Goal: Browse casually

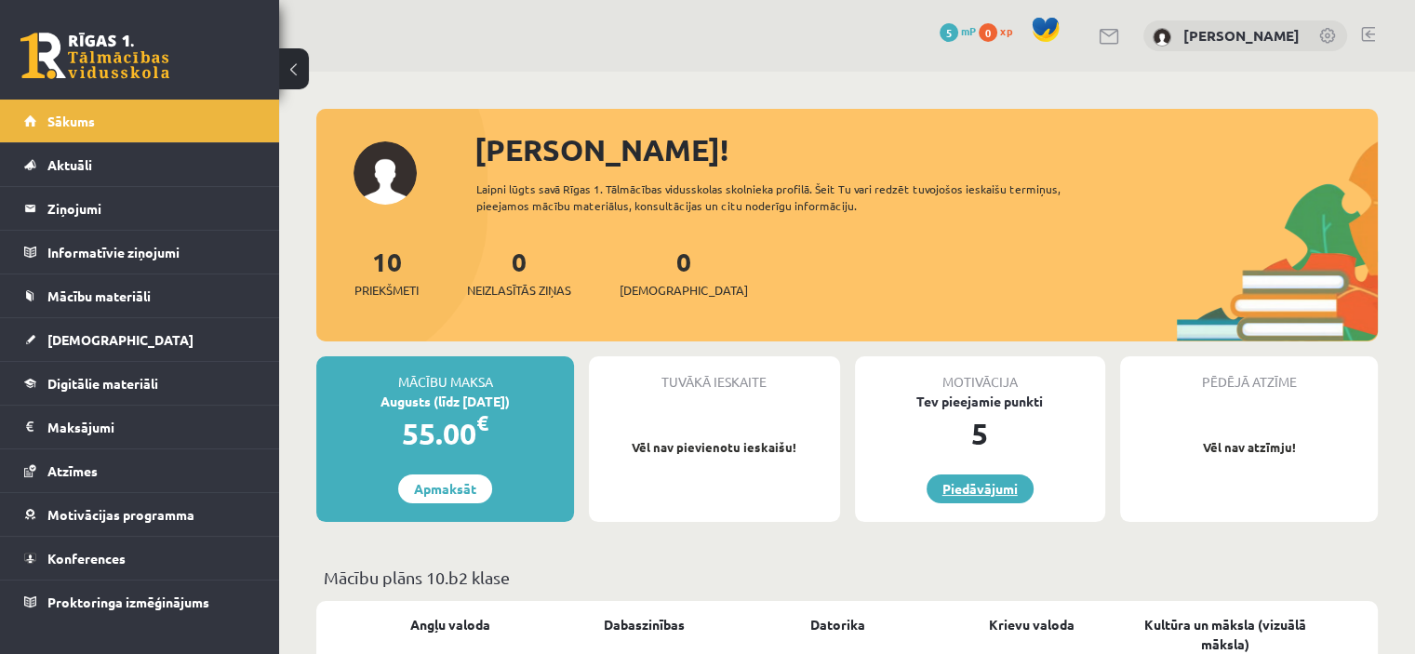
click at [1004, 501] on link "Piedāvājumi" at bounding box center [980, 488] width 107 height 29
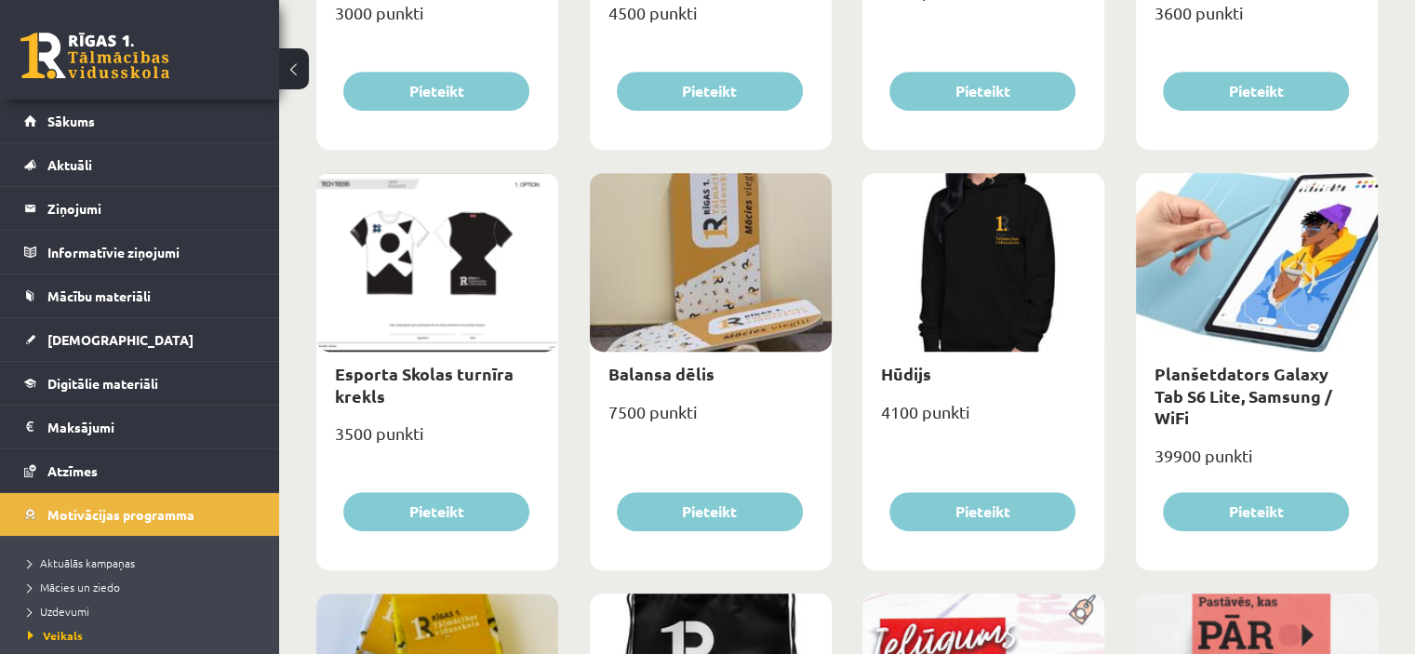
scroll to position [636, 0]
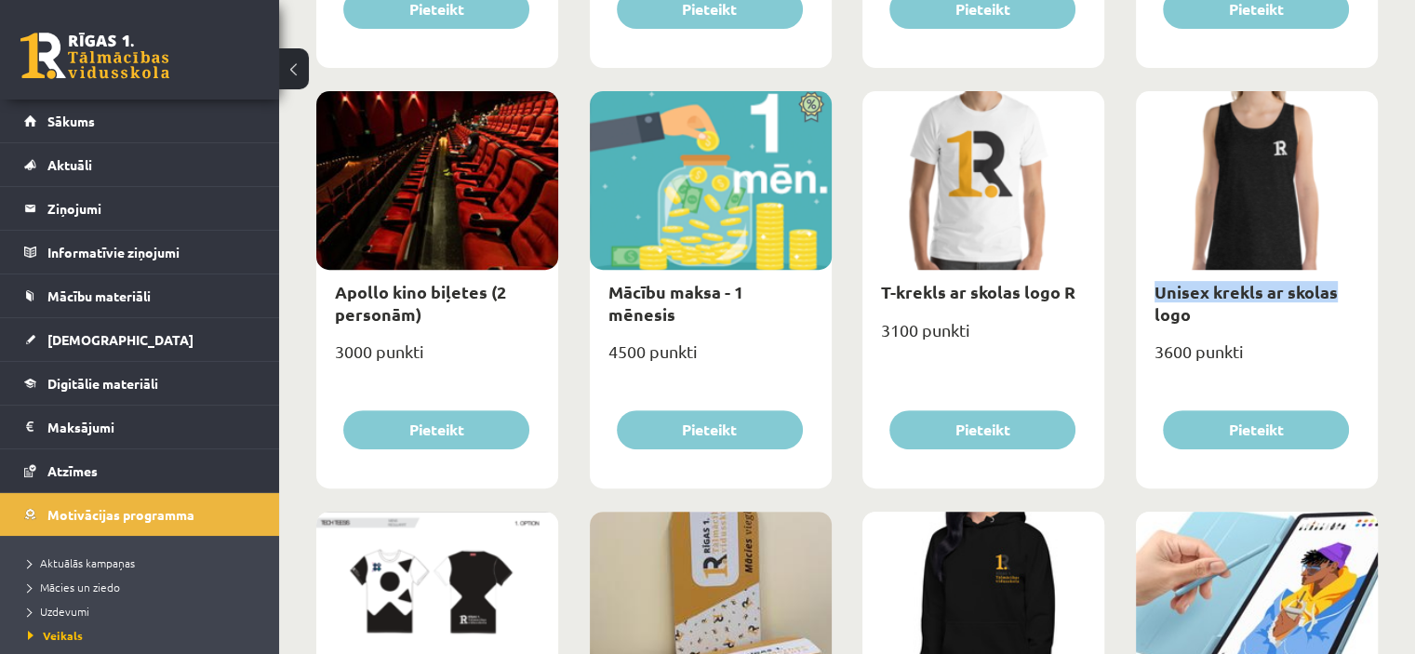
drag, startPoint x: 1413, startPoint y: 157, endPoint x: 1427, endPoint y: 294, distance: 137.5
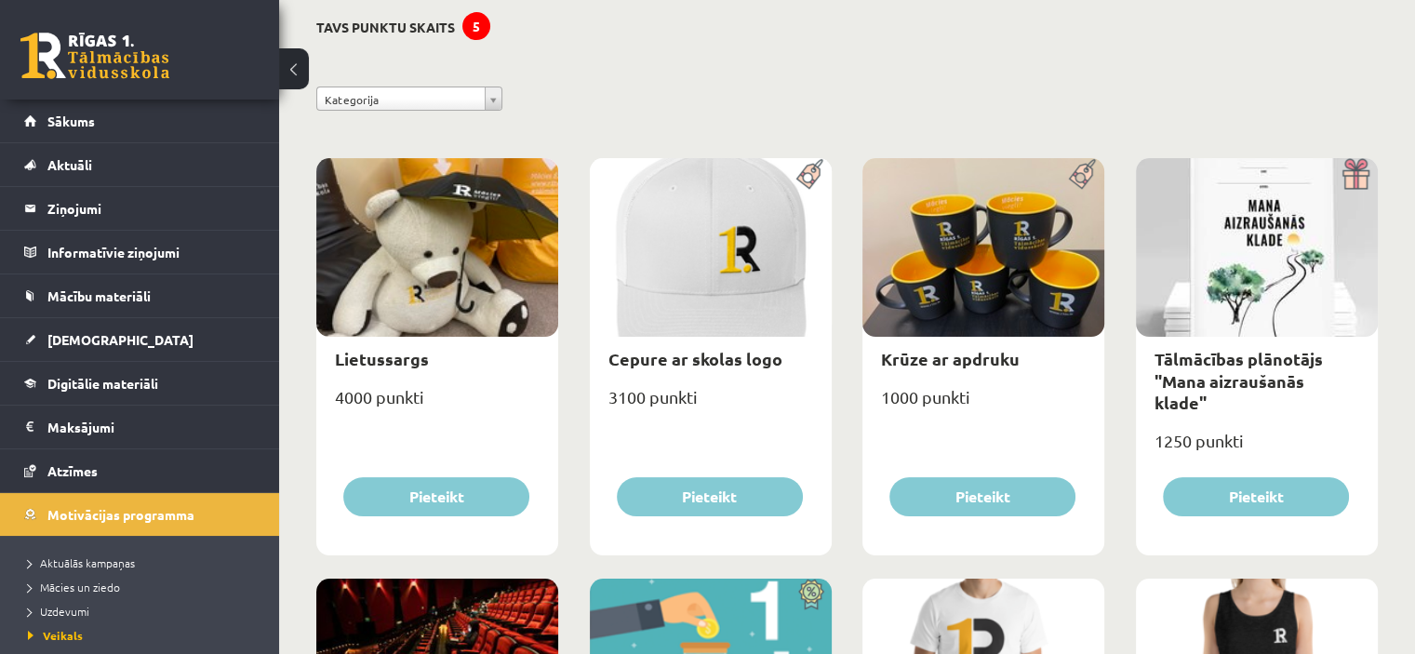
scroll to position [0, 0]
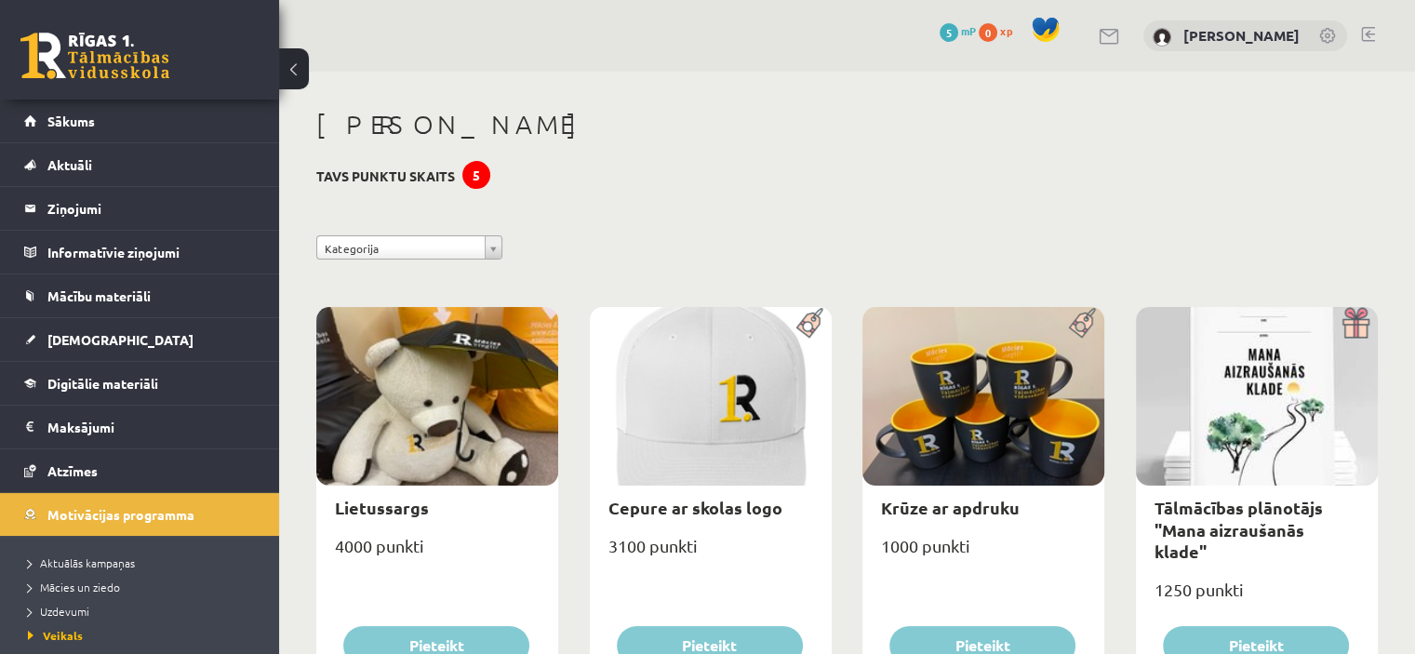
click at [51, 72] on link at bounding box center [94, 56] width 149 height 47
